Goal: Answer question/provide support: Answer question/provide support

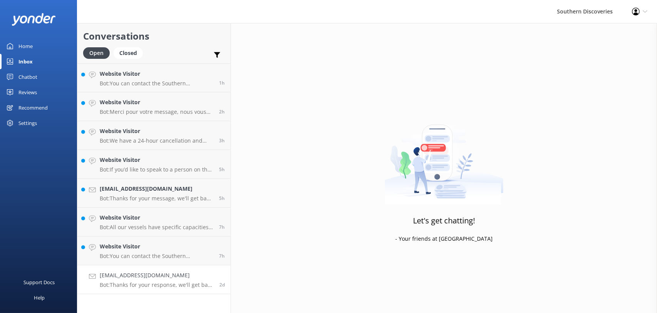
click at [128, 277] on h4 "[EMAIL_ADDRESS][DOMAIN_NAME]" at bounding box center [157, 275] width 114 height 8
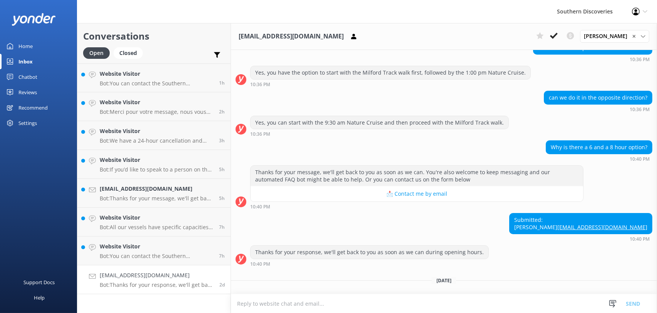
scroll to position [185, 0]
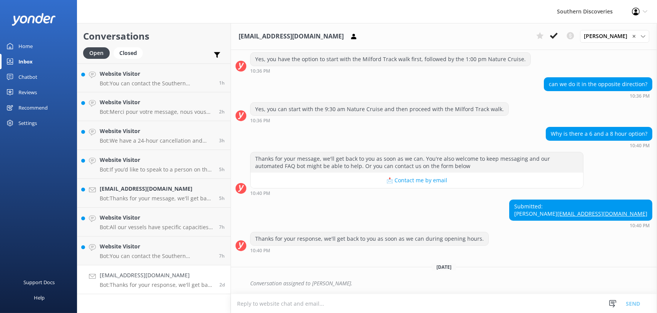
drag, startPoint x: 590, startPoint y: 215, endPoint x: 404, endPoint y: 229, distance: 186.7
click at [404, 229] on div "Submitted: Kylie [EMAIL_ADDRESS][DOMAIN_NAME] 10:40 PM" at bounding box center [444, 216] width 426 height 32
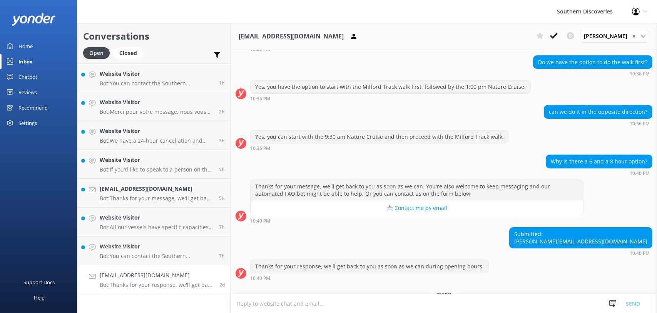
scroll to position [154, 0]
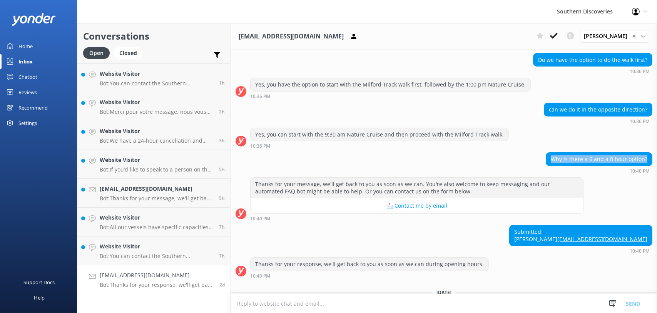
drag, startPoint x: 547, startPoint y: 160, endPoint x: 642, endPoint y: 155, distance: 95.2
click at [642, 155] on div "Why is there a 6 and a 8 hour option?" at bounding box center [599, 159] width 106 height 13
copy div "Why is there a 6 and a 8 hour option?"
click at [551, 33] on button at bounding box center [554, 36] width 14 height 12
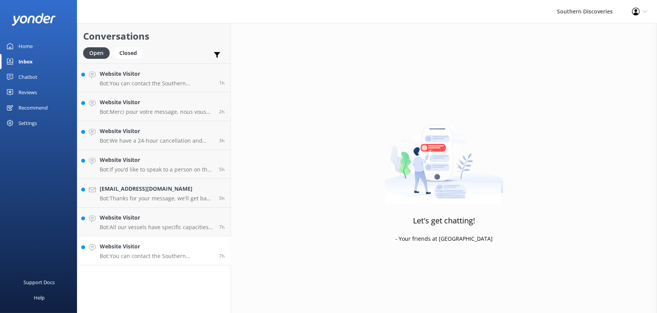
click at [147, 255] on p "Bot: You can contact the Southern Discoveries team by phone at [PHONE_NUMBER] w…" at bounding box center [156, 256] width 113 height 7
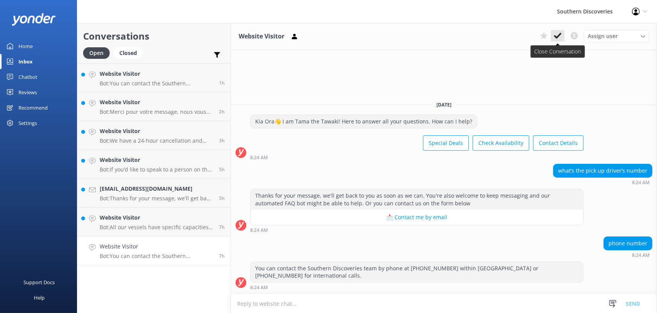
click at [560, 38] on icon at bounding box center [558, 36] width 8 height 8
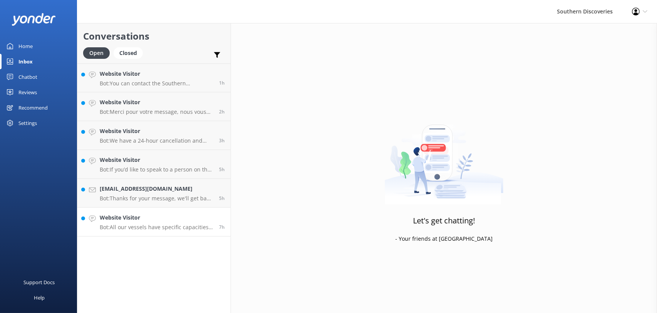
click at [131, 226] on p "Bot: All our vessels have specific capacities ranging from 45 to 280 passengers…" at bounding box center [156, 227] width 113 height 7
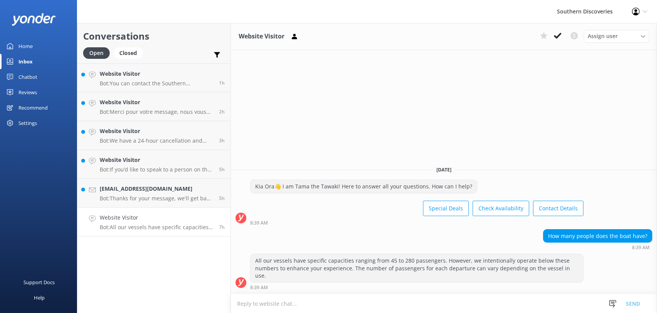
drag, startPoint x: 557, startPoint y: 35, endPoint x: 357, endPoint y: 102, distance: 210.8
click at [557, 35] on icon at bounding box center [558, 36] width 8 height 8
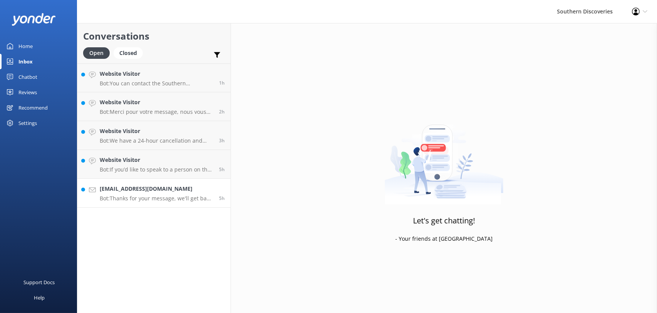
click at [130, 196] on p "Bot: Thanks for your message, we'll get back to you as soon as we can. You're a…" at bounding box center [156, 198] width 113 height 7
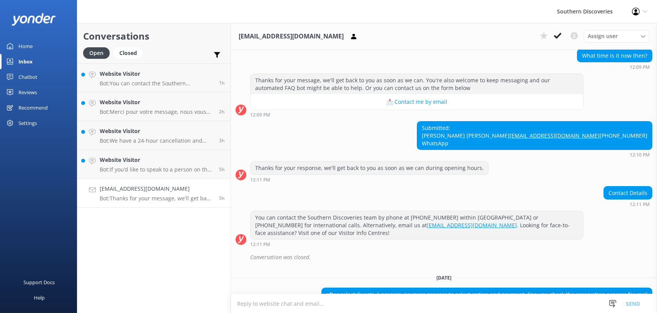
scroll to position [333, 0]
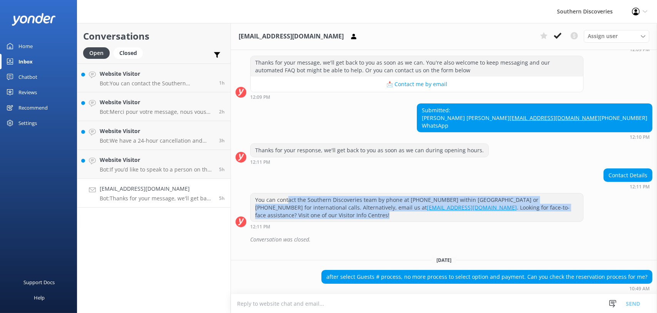
drag, startPoint x: 287, startPoint y: 229, endPoint x: 347, endPoint y: 240, distance: 61.8
click at [347, 222] on div "You can contact the Southern Discoveries team by phone at [PHONE_NUMBER] within…" at bounding box center [416, 208] width 332 height 28
drag, startPoint x: 347, startPoint y: 240, endPoint x: 357, endPoint y: 250, distance: 14.4
click at [357, 229] on div "You can contact the Southern Discoveries team by phone at [PHONE_NUMBER] within…" at bounding box center [416, 211] width 333 height 36
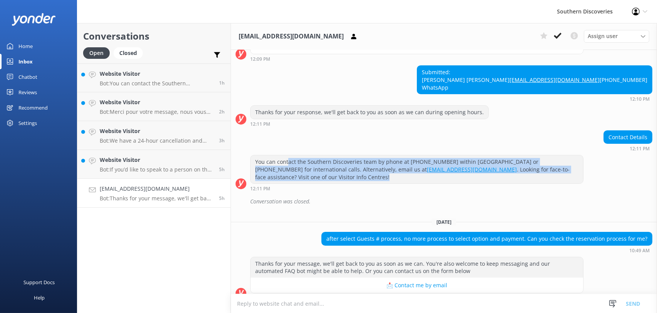
scroll to position [410, 0]
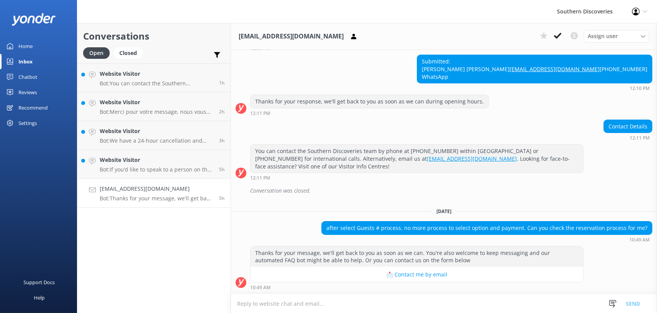
click at [283, 233] on div "after select Guests # process, no more process to select option and payment. Ca…" at bounding box center [444, 231] width 426 height 21
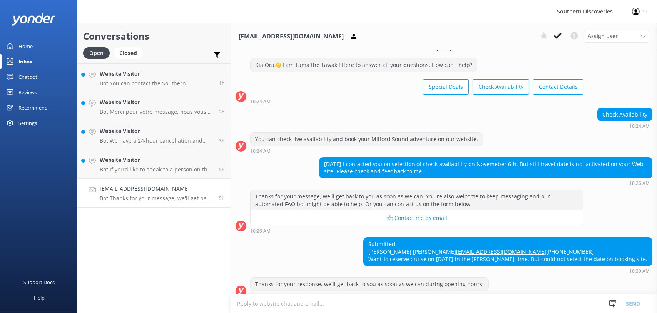
scroll to position [0, 0]
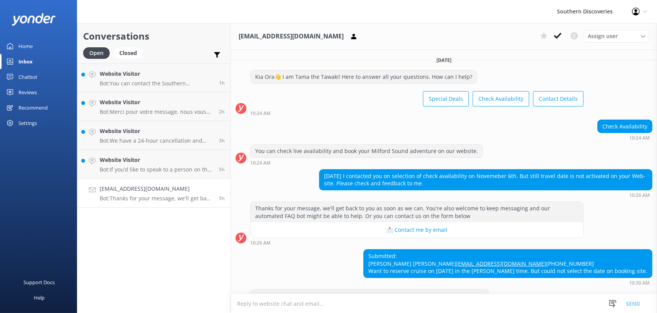
drag, startPoint x: 349, startPoint y: 172, endPoint x: 431, endPoint y: 179, distance: 82.3
click at [431, 179] on div "[DATE] I contacted you on selection of check availability on Novemeber 6th. But…" at bounding box center [485, 180] width 332 height 20
drag, startPoint x: 434, startPoint y: 184, endPoint x: 428, endPoint y: 170, distance: 15.0
click at [428, 170] on div "[DATE] I contacted you on selection of check availability on Novemeber 6th. But…" at bounding box center [485, 180] width 332 height 20
drag, startPoint x: 428, startPoint y: 170, endPoint x: 435, endPoint y: 183, distance: 14.5
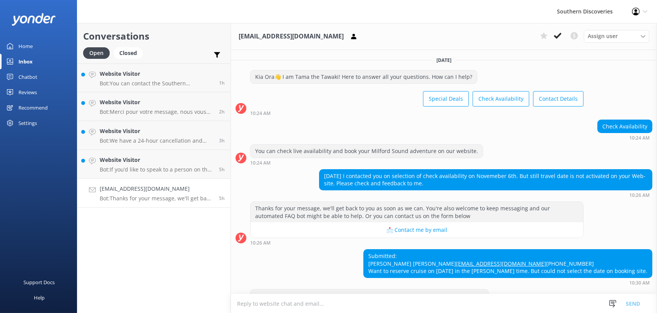
click at [435, 183] on div "[DATE] I contacted you on selection of check availability on Novemeber 6th. But…" at bounding box center [485, 180] width 332 height 20
click at [495, 182] on div "[DATE] I contacted you on selection of check availability on Novemeber 6th. But…" at bounding box center [485, 180] width 332 height 20
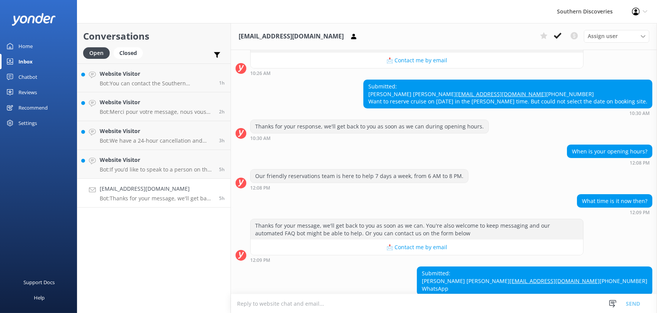
scroll to position [192, 0]
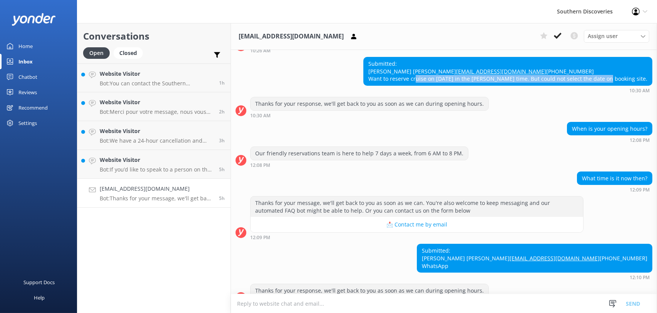
drag, startPoint x: 442, startPoint y: 94, endPoint x: 617, endPoint y: 89, distance: 175.1
click at [617, 85] on div "Submitted: [PERSON_NAME] [PERSON_NAME] [EMAIL_ADDRESS][DOMAIN_NAME] [PHONE_NUMB…" at bounding box center [508, 71] width 288 height 28
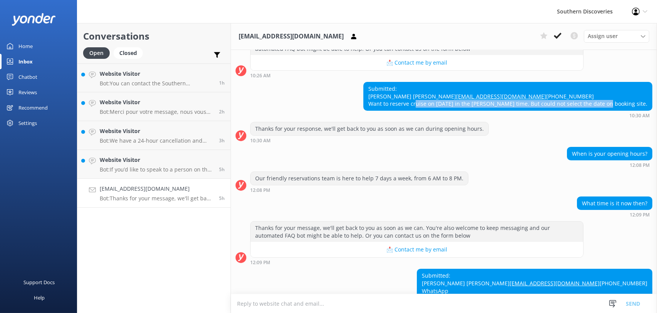
scroll to position [154, 0]
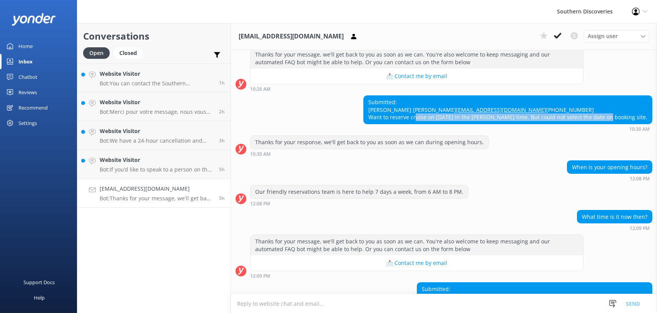
click at [526, 124] on div "Submitted: [PERSON_NAME] [PERSON_NAME] [EMAIL_ADDRESS][DOMAIN_NAME] [PHONE_NUMB…" at bounding box center [508, 110] width 288 height 28
drag, startPoint x: 391, startPoint y: 130, endPoint x: 642, endPoint y: 132, distance: 251.2
click at [642, 124] on div "Submitted: [PERSON_NAME] [PERSON_NAME] [EMAIL_ADDRESS][DOMAIN_NAME] [PHONE_NUMB…" at bounding box center [508, 110] width 288 height 28
copy div "Want to reserve cruise on [DATE] in the [PERSON_NAME] time. But could not selec…"
click at [297, 114] on div "Submitted: [PERSON_NAME] [PERSON_NAME] [EMAIL_ADDRESS][DOMAIN_NAME] [PHONE_NUMB…" at bounding box center [444, 113] width 426 height 36
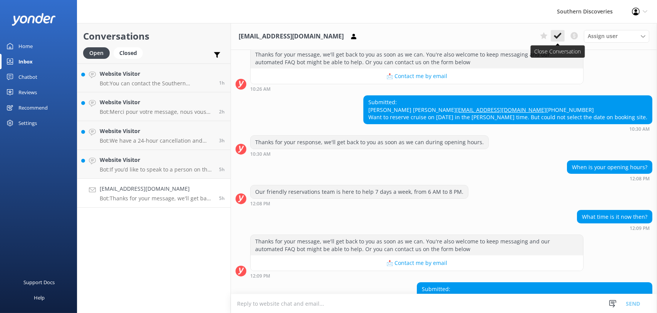
click at [559, 35] on use at bounding box center [558, 36] width 8 height 6
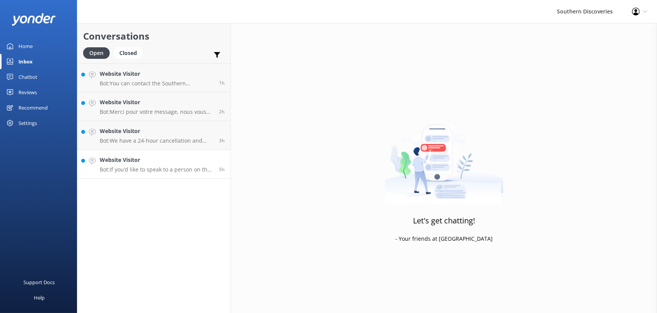
click at [134, 169] on p "Bot: If you’d like to speak to a person on the Southern Discoveries team, pleas…" at bounding box center [156, 169] width 113 height 7
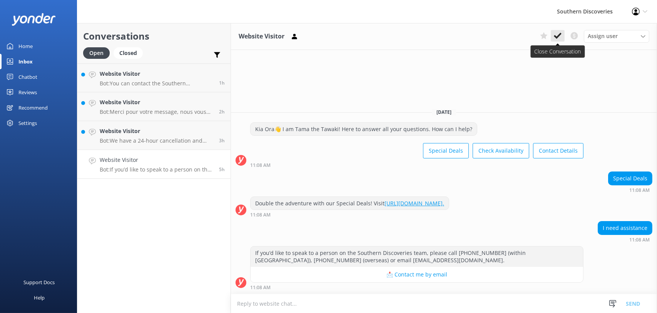
click at [556, 40] on button at bounding box center [558, 36] width 14 height 12
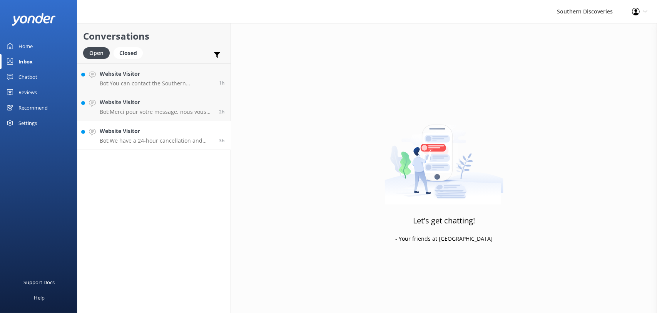
click at [133, 143] on p "Bot: We have a 24-hour cancellation and amendment policy. If you notify us more…" at bounding box center [156, 140] width 113 height 7
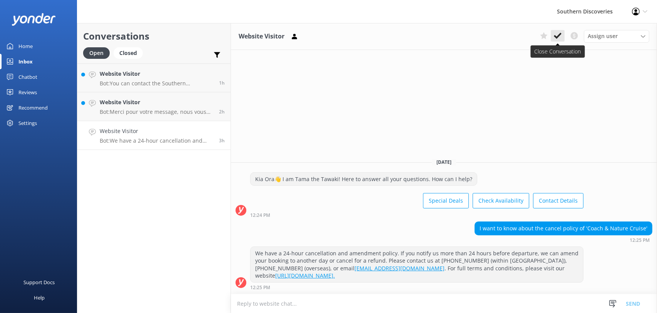
click at [560, 34] on use at bounding box center [558, 36] width 8 height 6
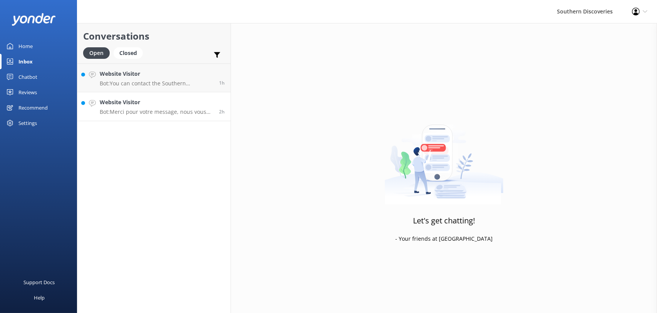
click at [112, 114] on p "Bot: Merci pour votre message, nous vous répondrons dès que possible. Vous êtes…" at bounding box center [156, 111] width 113 height 7
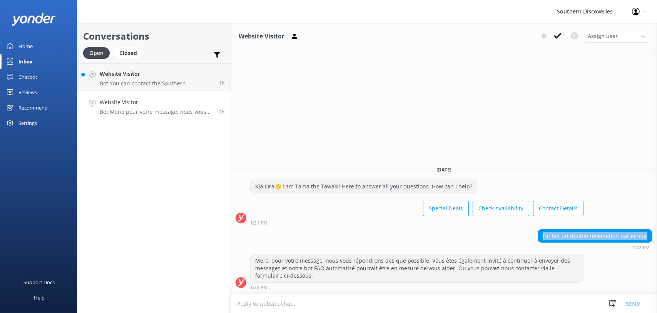
drag, startPoint x: 545, startPoint y: 237, endPoint x: 652, endPoint y: 235, distance: 107.3
click at [652, 235] on div "J'ai fait un double réservation par erreur 1:22 PM" at bounding box center [444, 239] width 426 height 21
drag, startPoint x: 652, startPoint y: 235, endPoint x: 620, endPoint y: 235, distance: 32.7
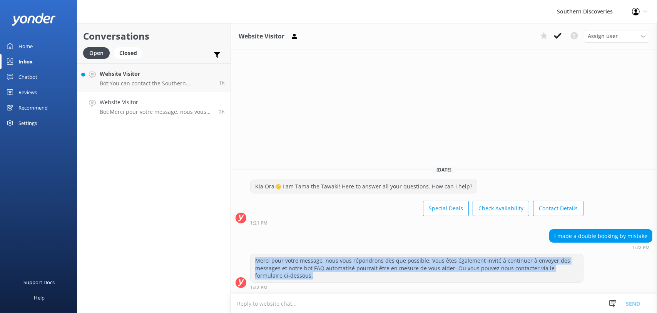
drag, startPoint x: 291, startPoint y: 277, endPoint x: 247, endPoint y: 262, distance: 46.5
click at [247, 262] on div "Merci pour votre message, nous vous répondrons dès que possible. Vous êtes égal…" at bounding box center [444, 272] width 426 height 36
drag, startPoint x: 247, startPoint y: 262, endPoint x: 298, endPoint y: 264, distance: 51.2
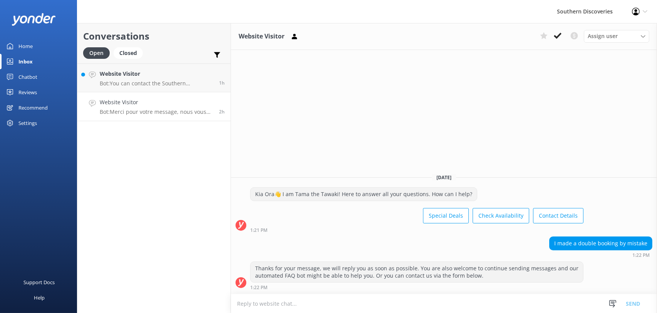
click at [341, 249] on div "I made a double booking by mistake 1:22 PM" at bounding box center [444, 247] width 426 height 21
click at [469, 296] on textarea at bounding box center [444, 303] width 426 height 19
click at [412, 300] on textarea at bounding box center [444, 303] width 426 height 19
click at [139, 80] on p "Bot: You can contact the Southern Discoveries team by phone at [PHONE_NUMBER] w…" at bounding box center [156, 83] width 113 height 7
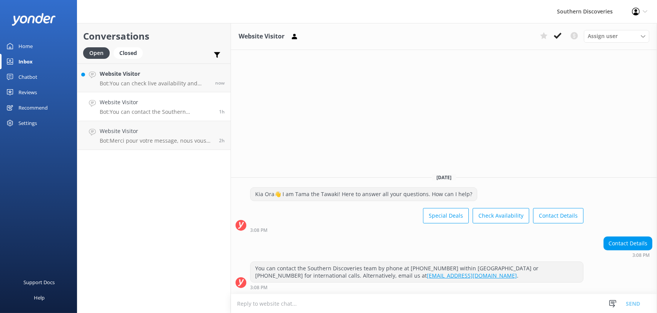
drag, startPoint x: 555, startPoint y: 33, endPoint x: 457, endPoint y: 24, distance: 98.9
click at [555, 33] on icon at bounding box center [558, 36] width 8 height 8
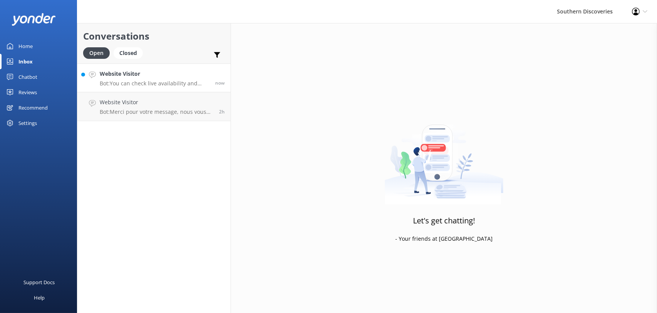
click at [158, 76] on h4 "Website Visitor" at bounding box center [155, 74] width 110 height 8
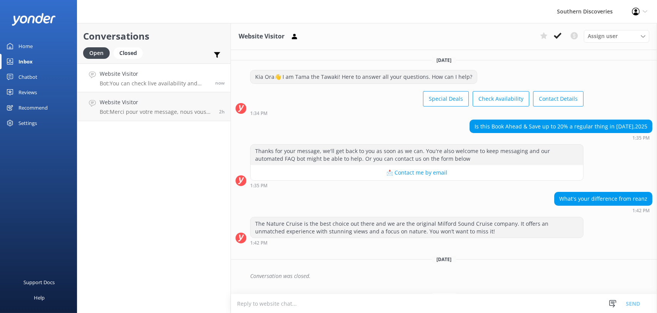
scroll to position [117, 0]
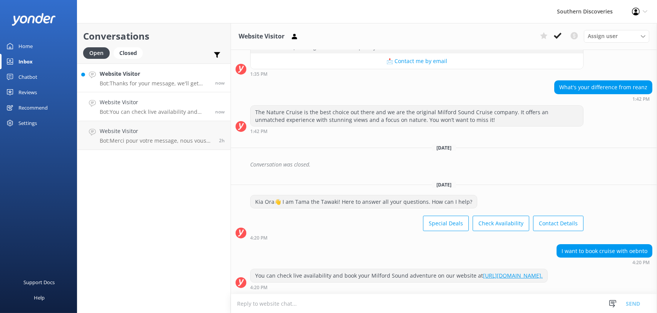
click at [117, 70] on h4 "Website Visitor" at bounding box center [155, 74] width 110 height 8
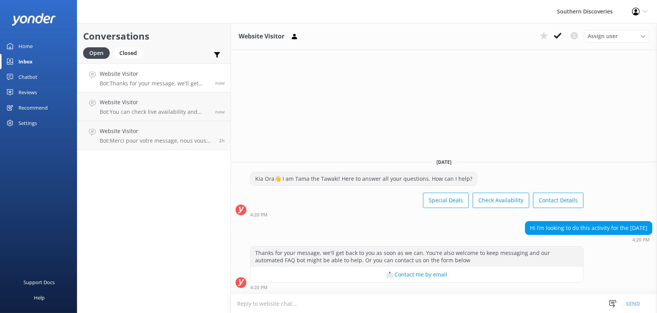
drag, startPoint x: 527, startPoint y: 228, endPoint x: 648, endPoint y: 232, distance: 121.2
click at [648, 232] on div "Hi I’m looking to do this activity for the [DATE]" at bounding box center [588, 228] width 127 height 13
click at [434, 223] on div "Hi I’m looking to do this activity for the [DATE] 4:20 PM" at bounding box center [444, 231] width 426 height 21
